Goal: Task Accomplishment & Management: Manage account settings

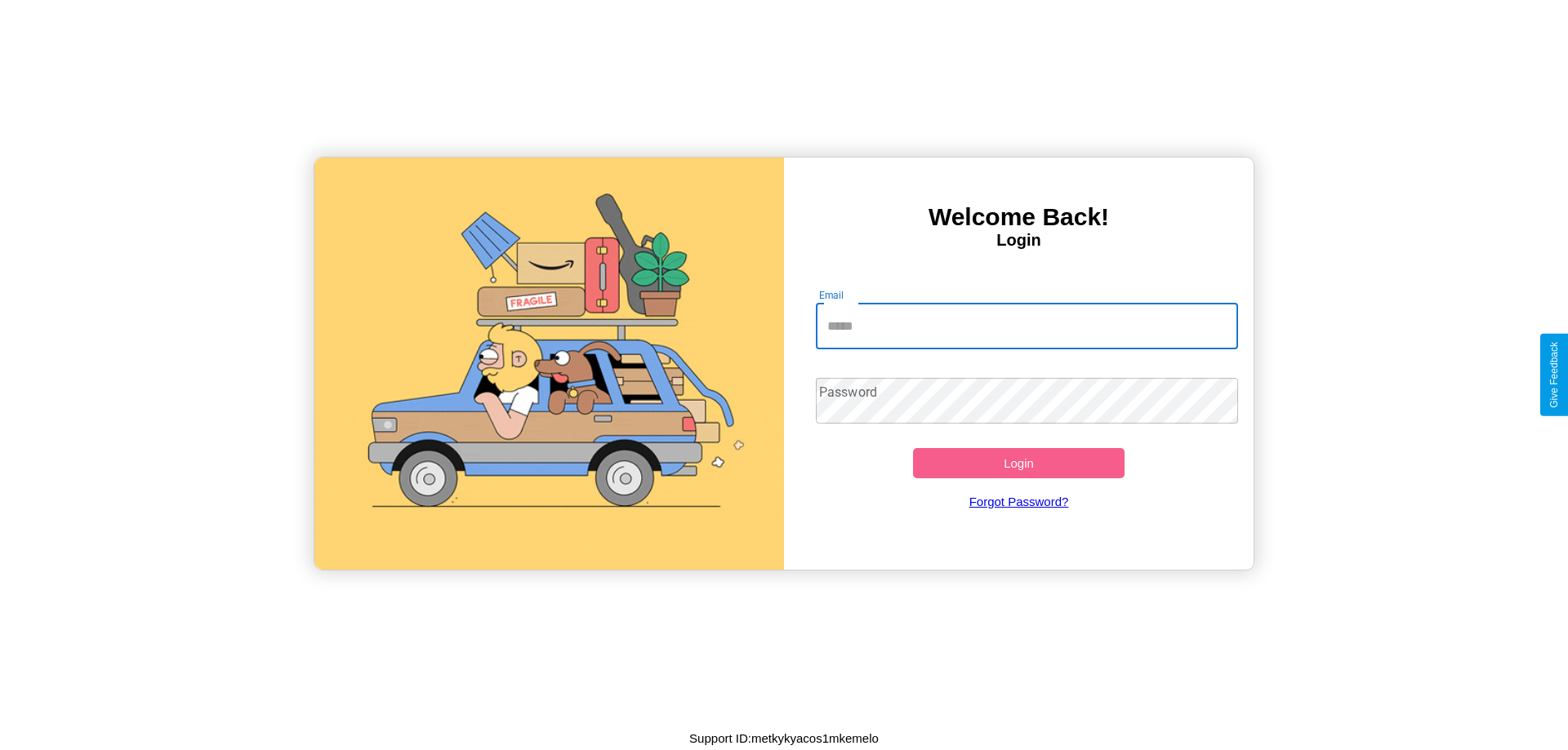
click at [1027, 325] on input "Email" at bounding box center [1027, 326] width 423 height 45
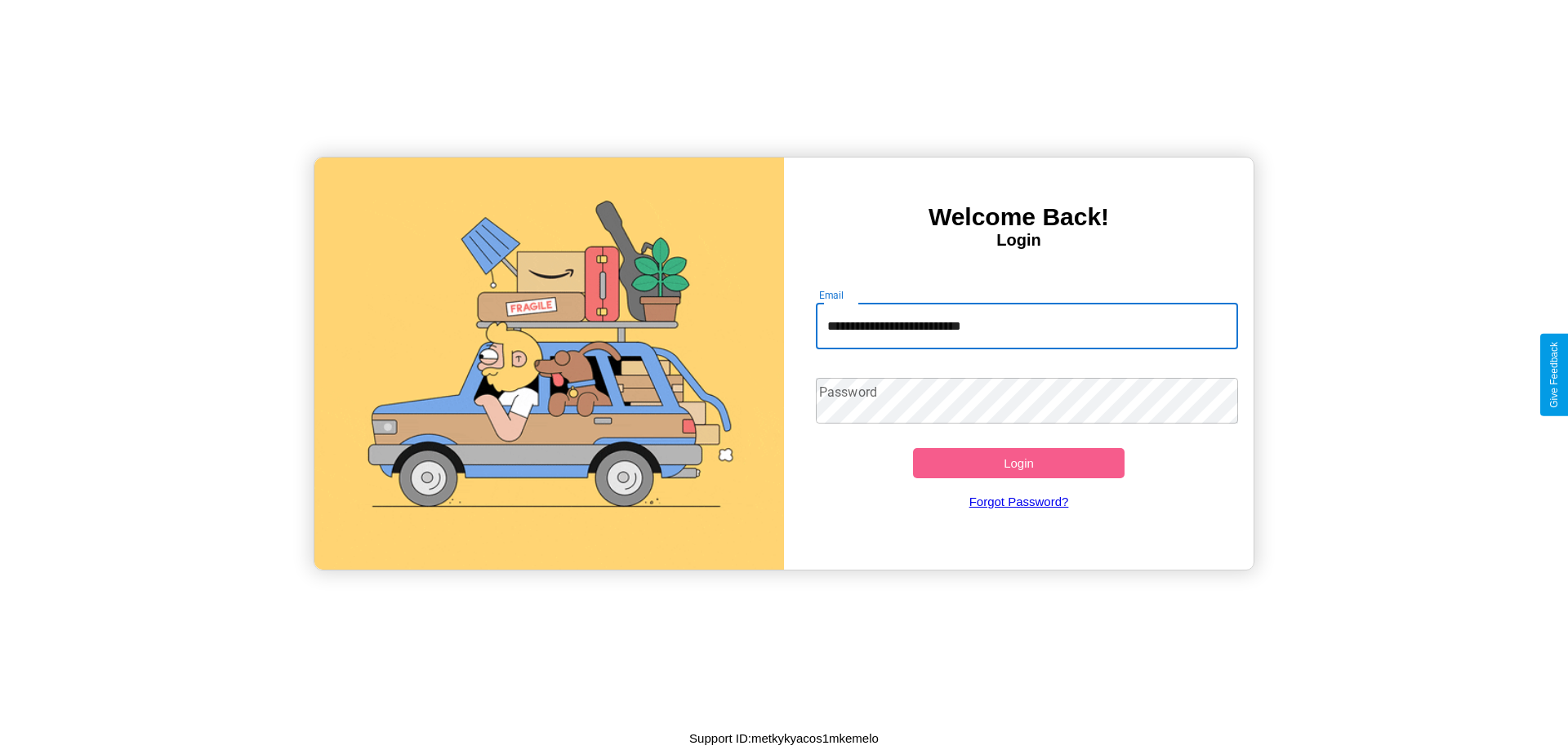
type input "**********"
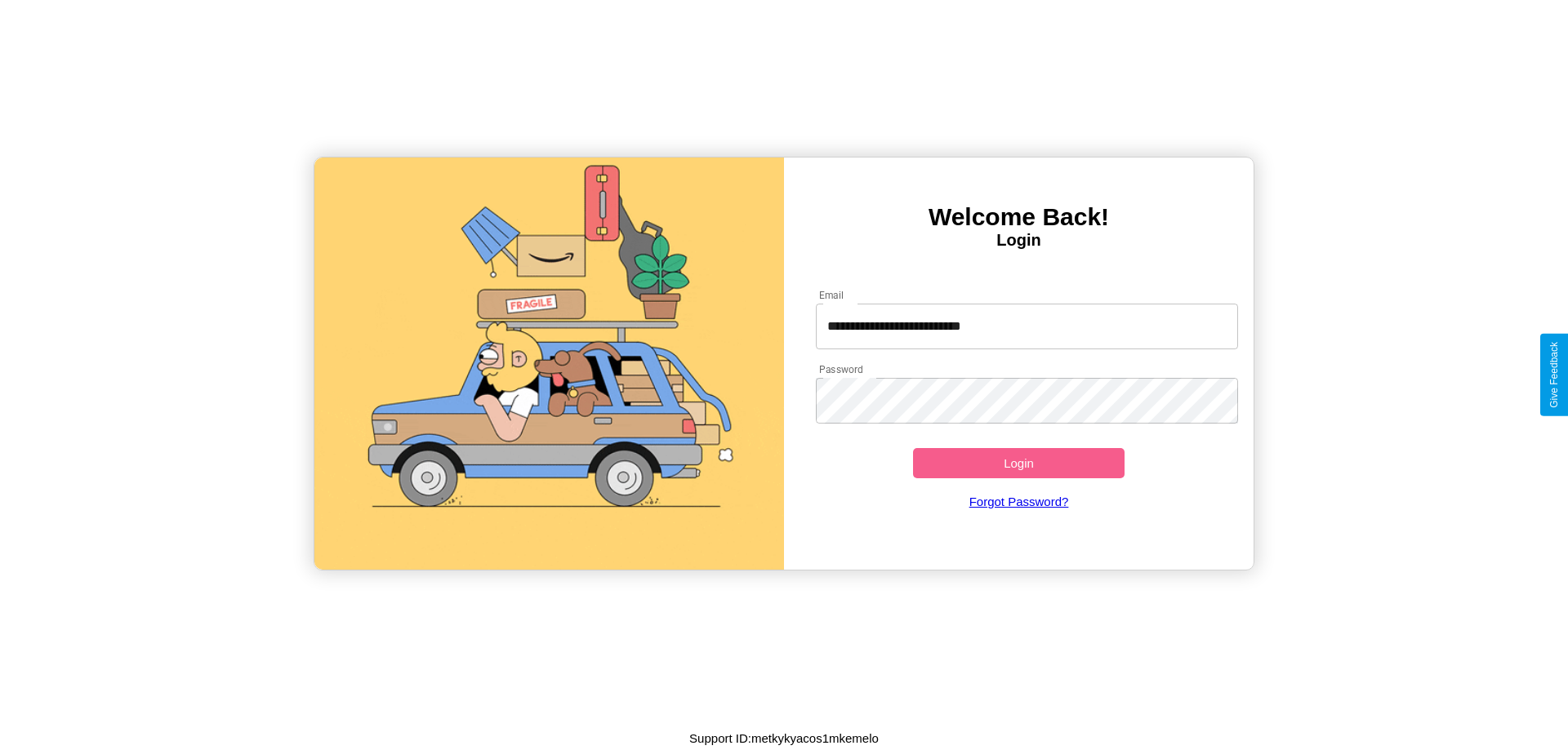
click at [1019, 463] on button "Login" at bounding box center [1019, 463] width 211 height 30
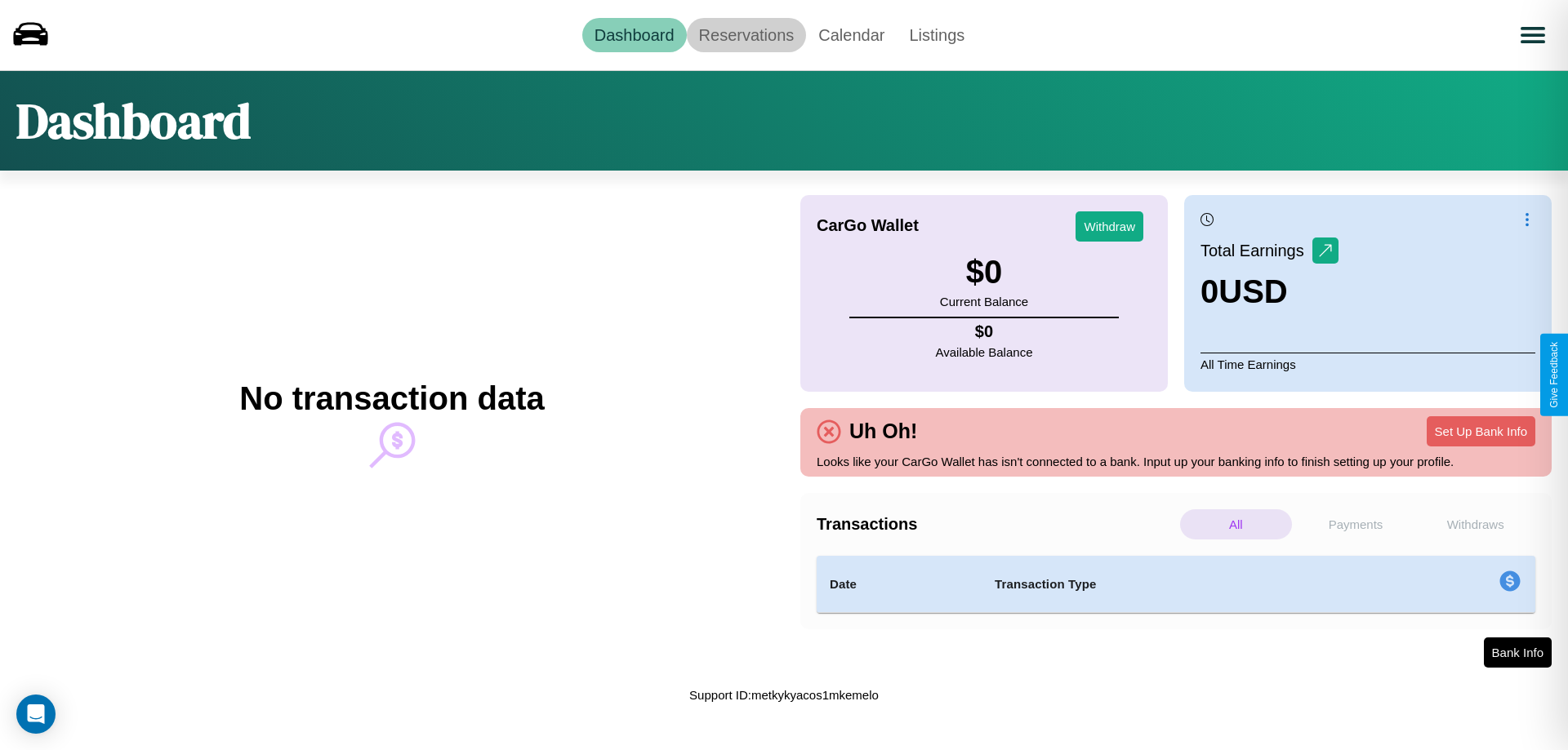
click at [746, 34] on link "Reservations" at bounding box center [747, 35] width 120 height 34
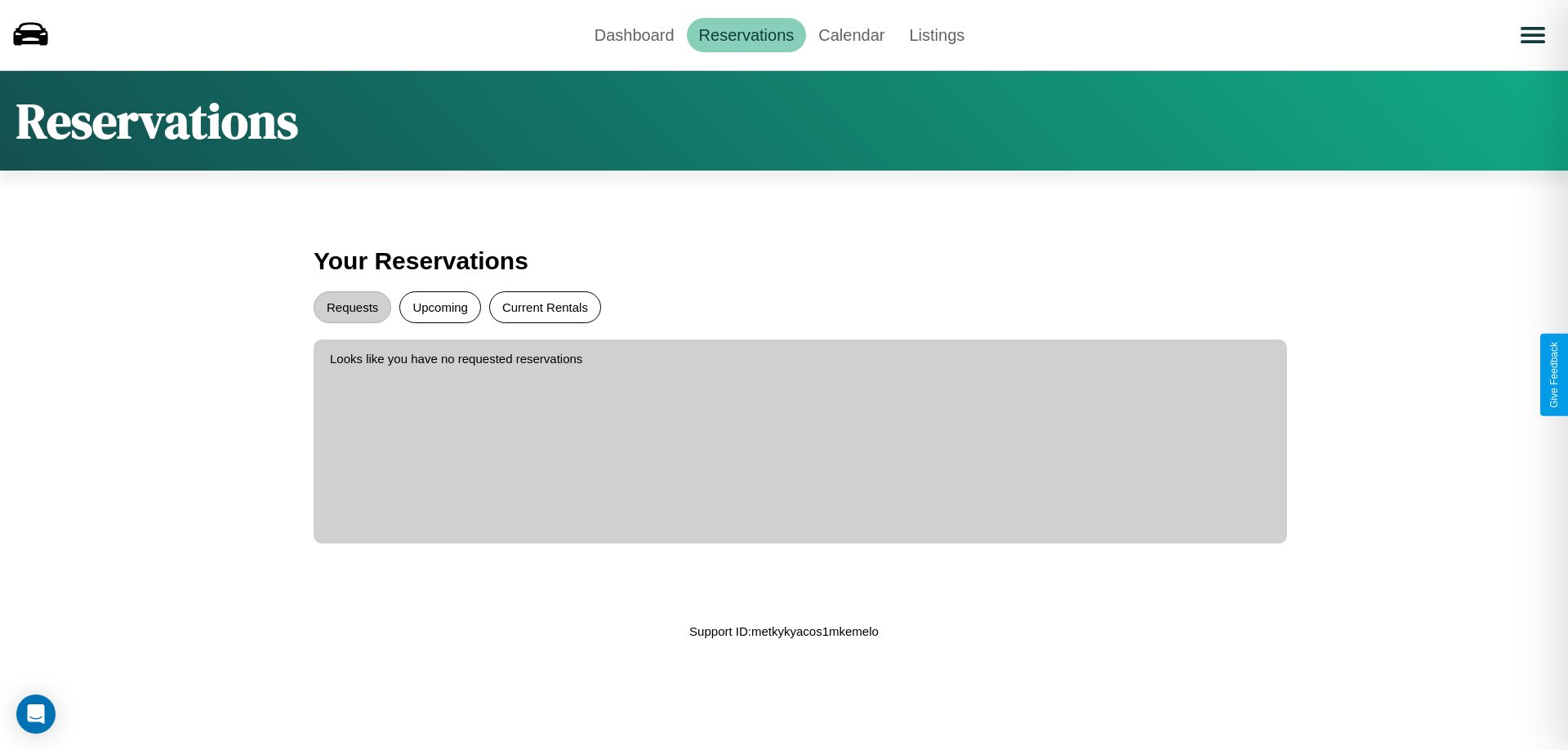
click at [545, 307] on button "Current Rentals" at bounding box center [545, 308] width 112 height 32
click at [352, 307] on button "Requests" at bounding box center [352, 308] width 77 height 32
click at [633, 34] on link "Dashboard" at bounding box center [634, 35] width 105 height 34
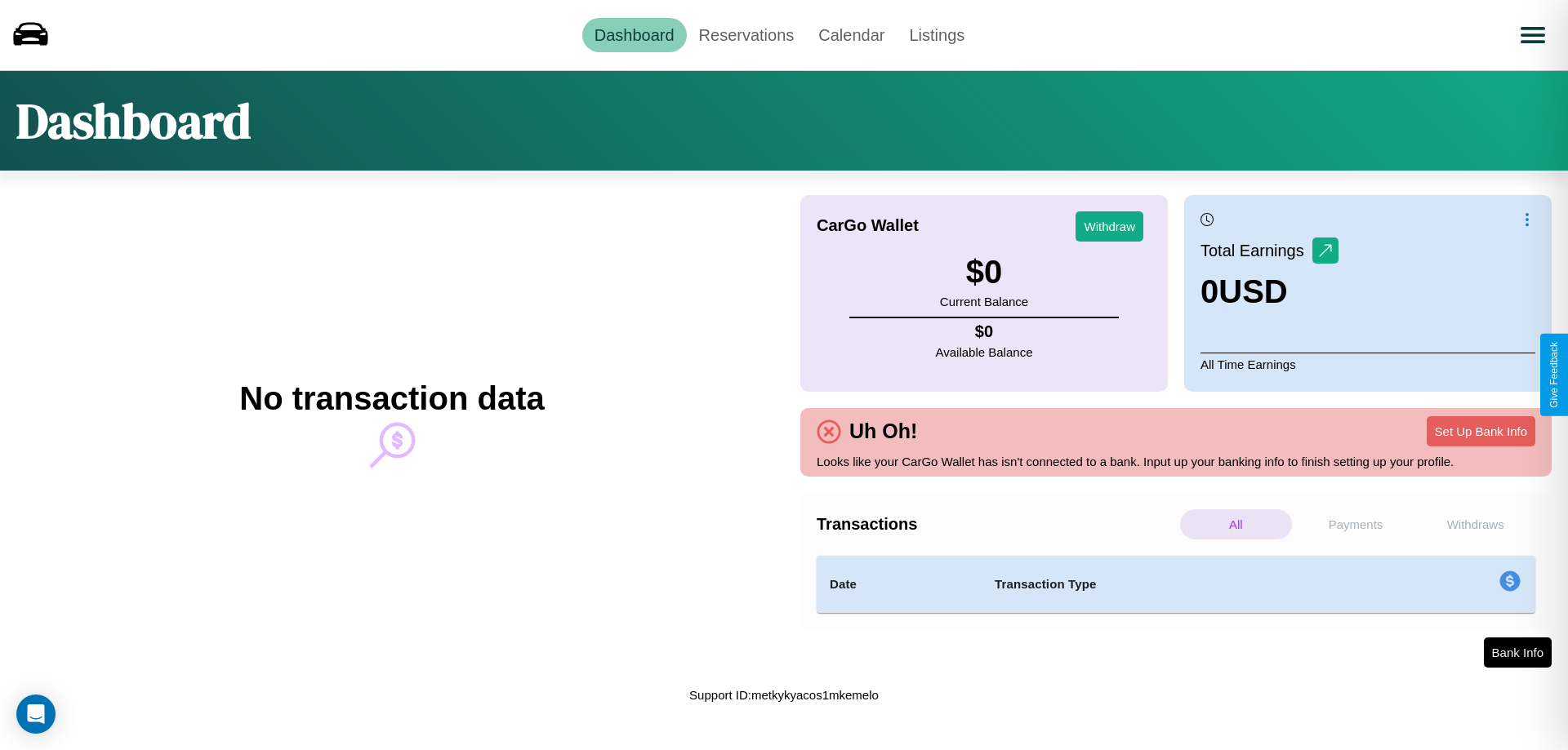
click at [1356, 524] on p "Payments" at bounding box center [1356, 525] width 112 height 30
click at [1236, 524] on p "All" at bounding box center [1236, 525] width 112 height 30
click at [1475, 524] on p "Withdraws" at bounding box center [1475, 525] width 112 height 30
